Goal: Information Seeking & Learning: Learn about a topic

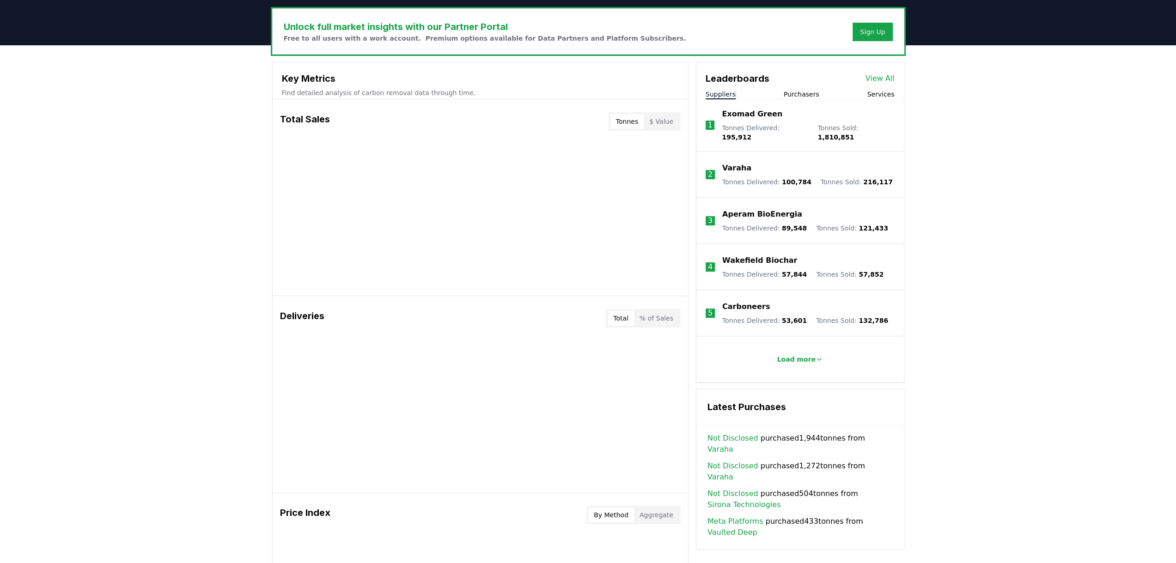
scroll to position [323, 0]
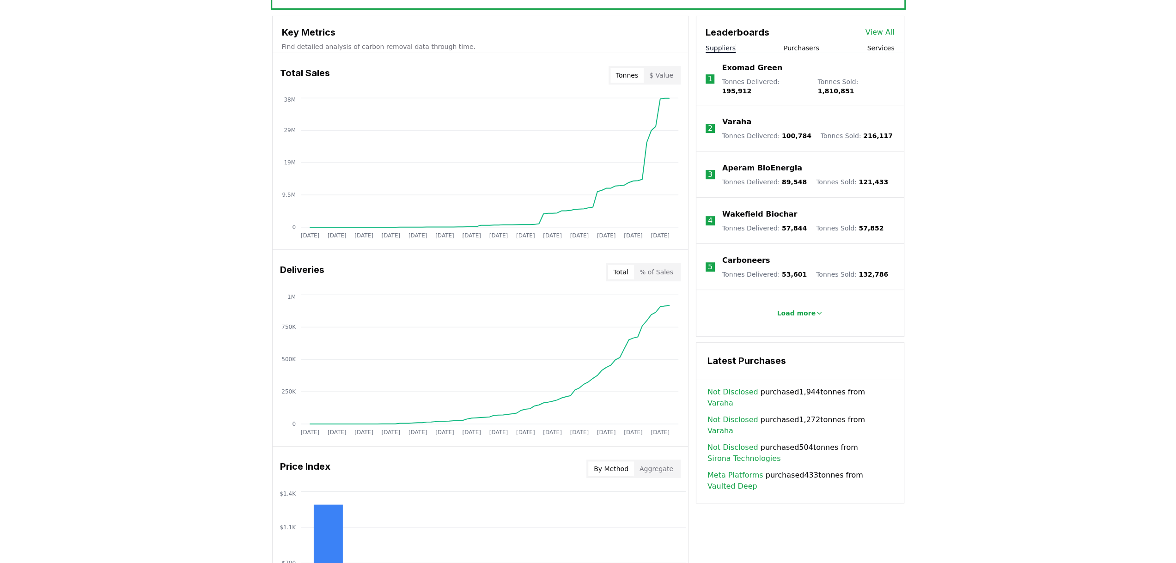
click at [668, 272] on button "% of Sales" at bounding box center [656, 272] width 45 height 15
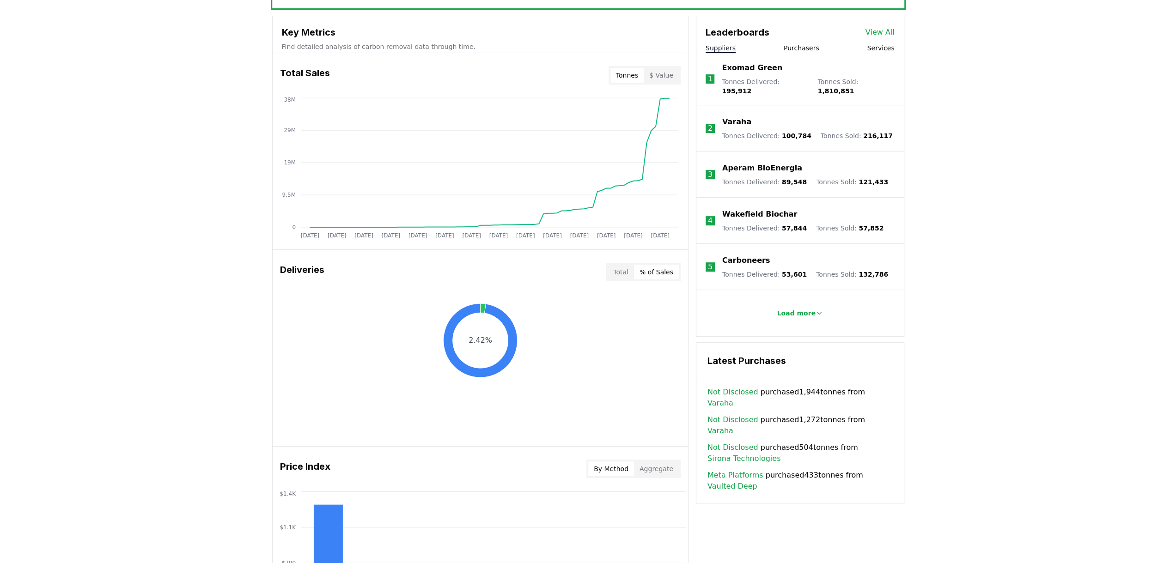
click at [629, 278] on button "Total" at bounding box center [621, 272] width 26 height 15
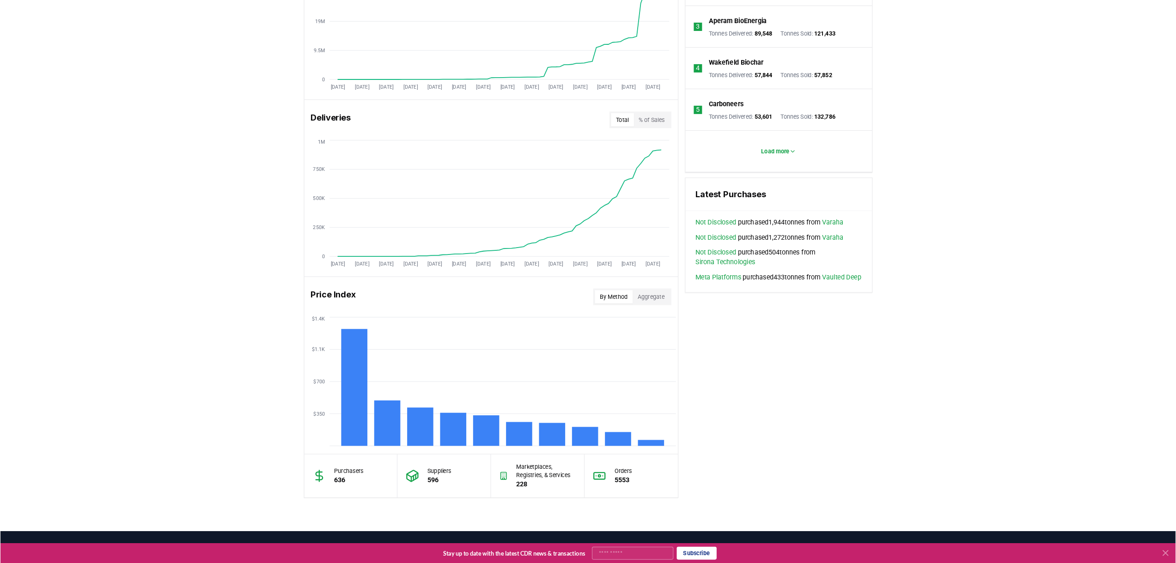
scroll to position [462, 0]
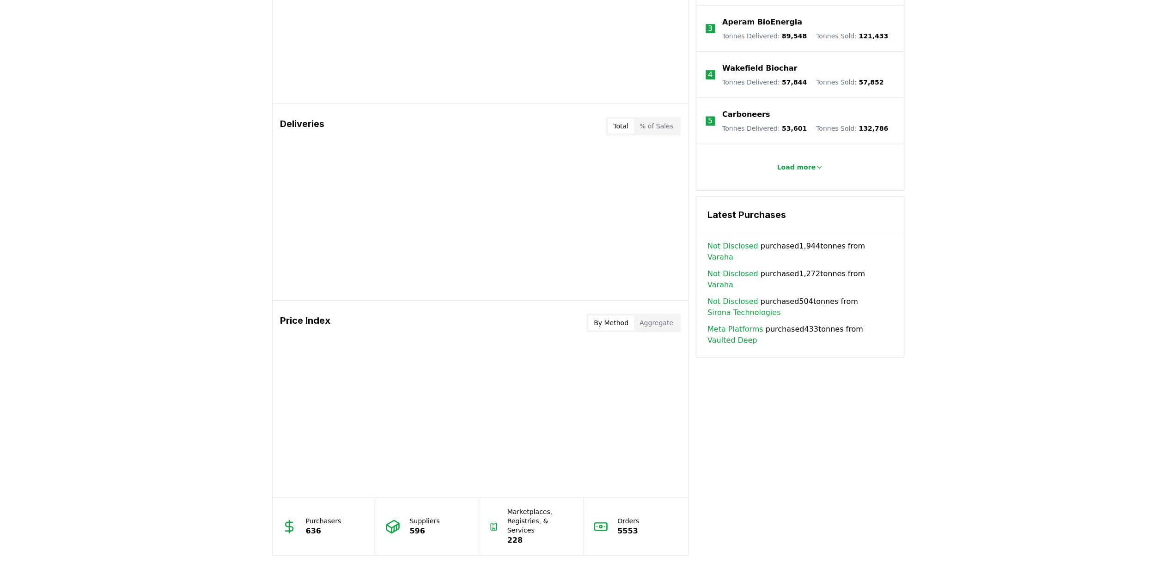
scroll to position [623, 0]
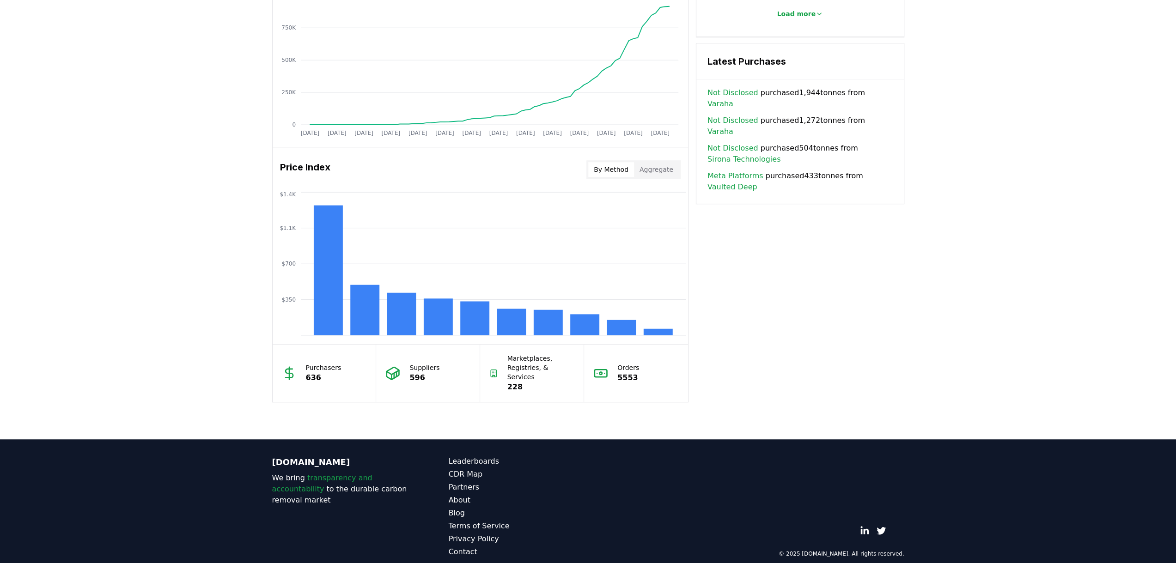
click at [616, 170] on button "By Method" at bounding box center [611, 169] width 46 height 15
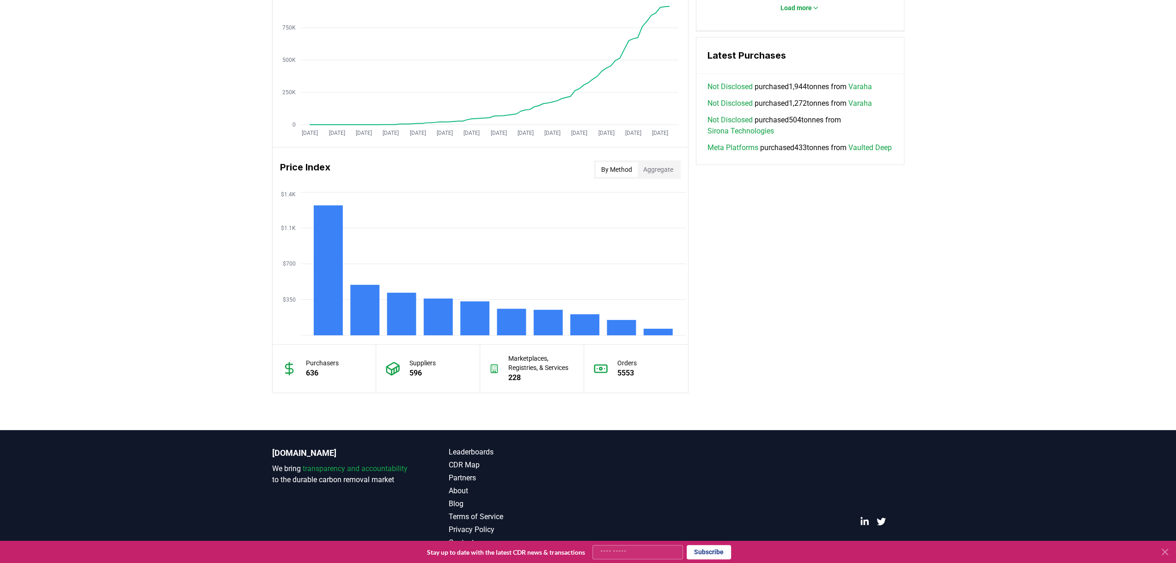
click at [658, 169] on button "Aggregate" at bounding box center [658, 169] width 41 height 15
click at [617, 171] on button "By Method" at bounding box center [617, 169] width 42 height 15
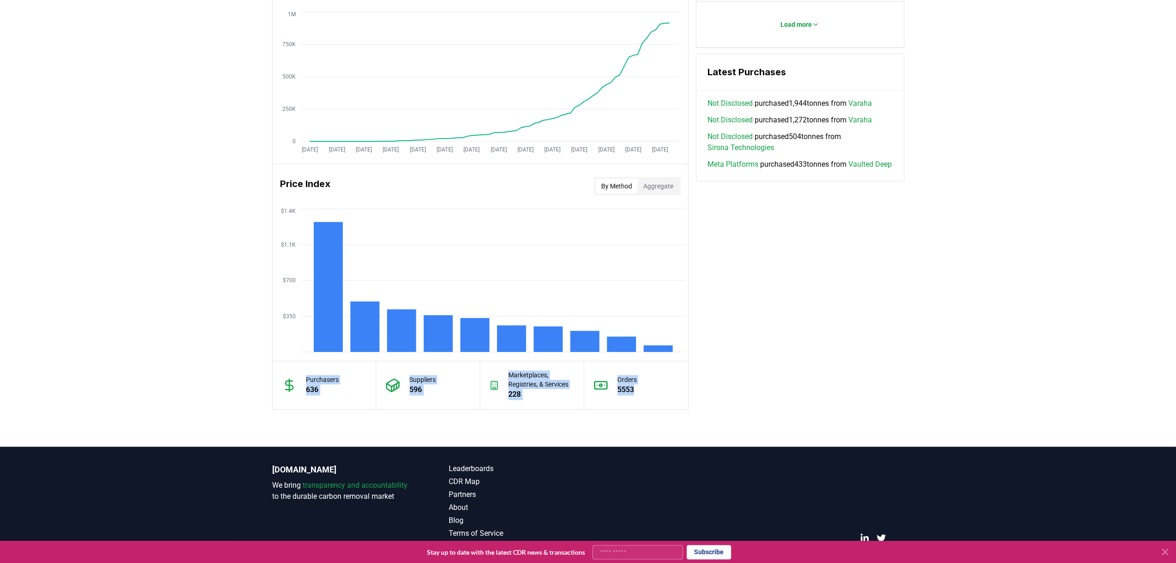
drag, startPoint x: 284, startPoint y: 380, endPoint x: 635, endPoint y: 393, distance: 351.4
click at [635, 393] on div "Purchasers 636 Suppliers 596 Marketplaces, Registries, & Services 228 Orders 55…" at bounding box center [480, 385] width 415 height 49
click at [641, 393] on div "Orders 5553" at bounding box center [636, 385] width 104 height 48
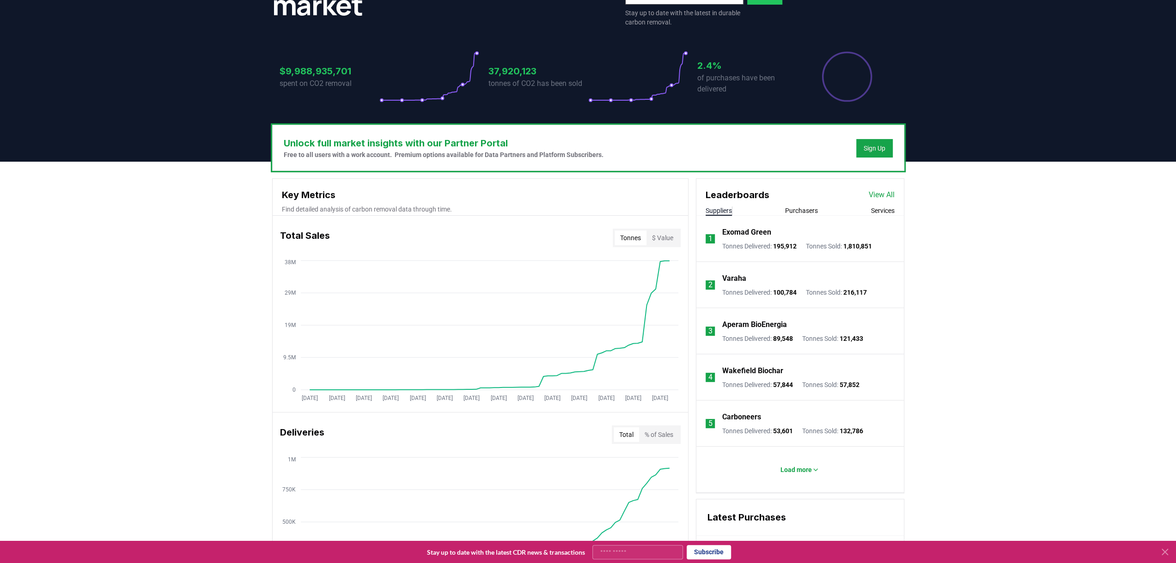
scroll to position [22, 0]
